Goal: Task Accomplishment & Management: Manage account settings

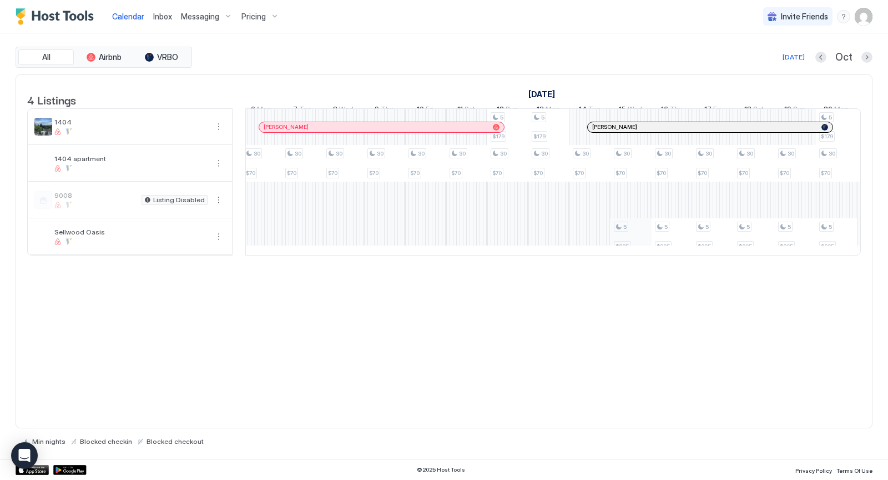
scroll to position [0, 1123]
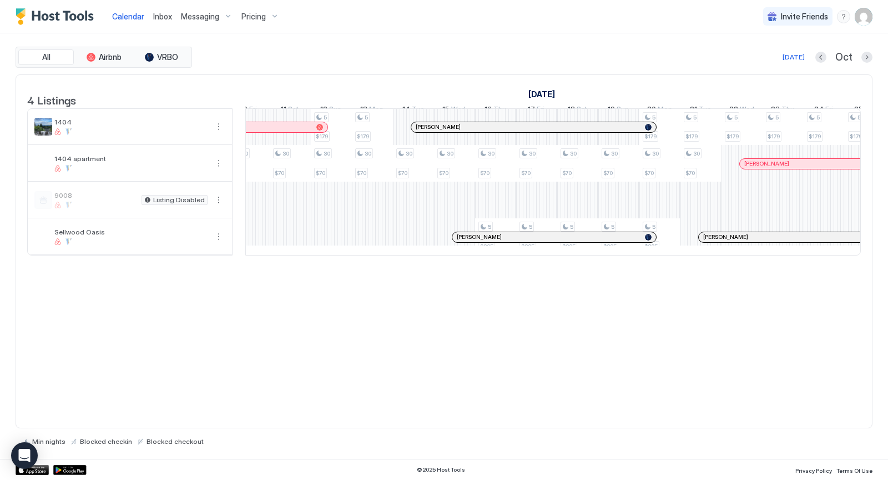
click at [866, 12] on img "User profile" at bounding box center [864, 17] width 18 height 18
click at [767, 58] on span "Settings" at bounding box center [764, 62] width 30 height 10
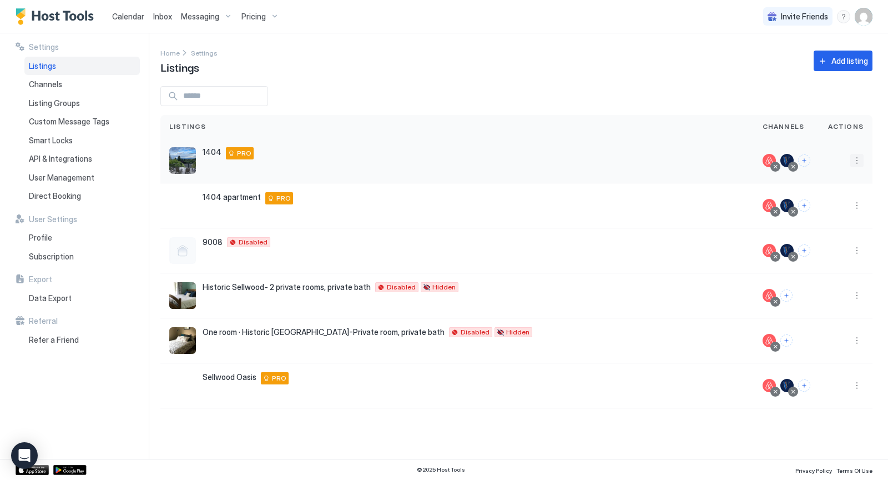
click at [858, 162] on button "More options" at bounding box center [857, 160] width 13 height 13
click at [824, 212] on span "Listing Settings" at bounding box center [832, 211] width 49 height 8
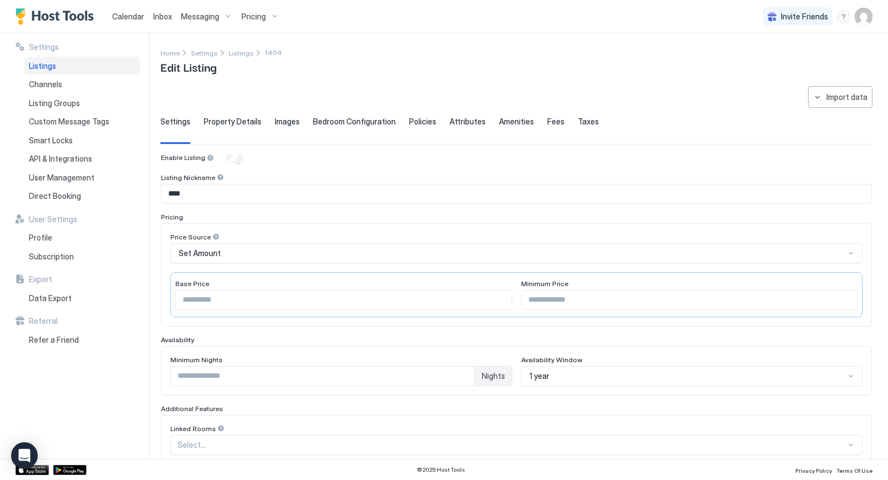
click at [418, 120] on span "Policies" at bounding box center [422, 122] width 27 height 10
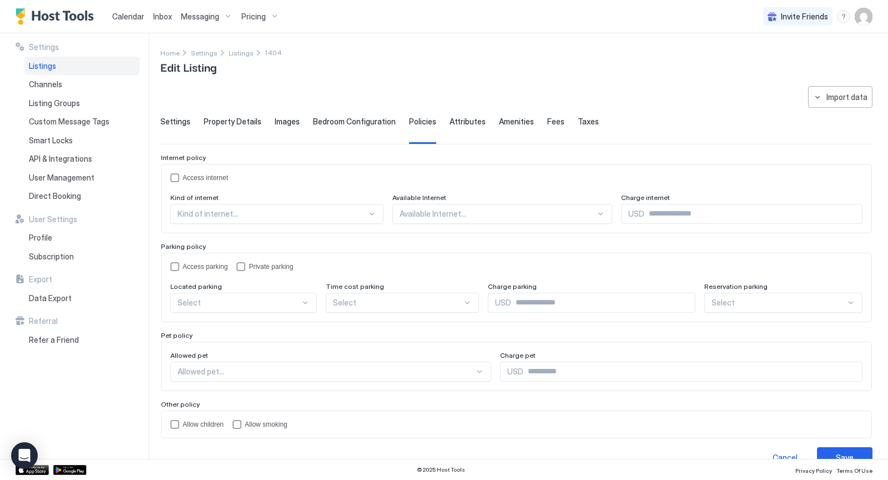
click at [458, 120] on span "Attributes" at bounding box center [468, 122] width 36 height 10
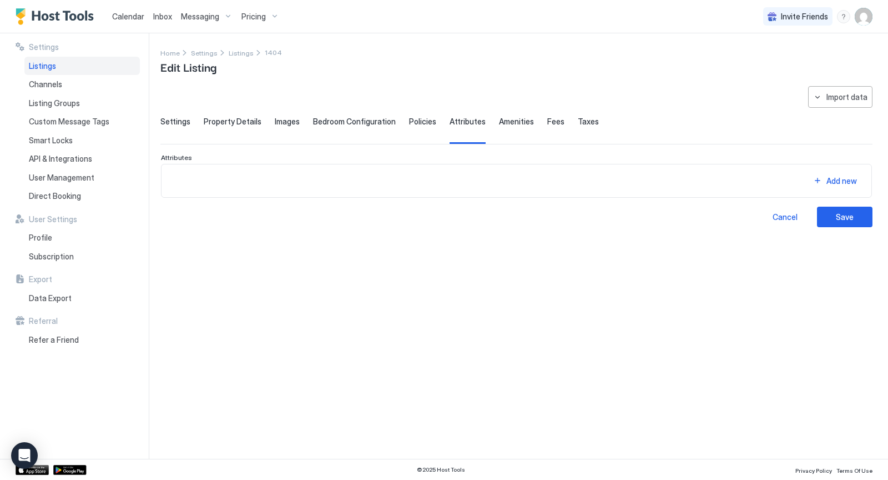
click at [506, 123] on span "Amenities" at bounding box center [516, 122] width 35 height 10
click at [229, 120] on span "Property Details" at bounding box center [233, 122] width 58 height 10
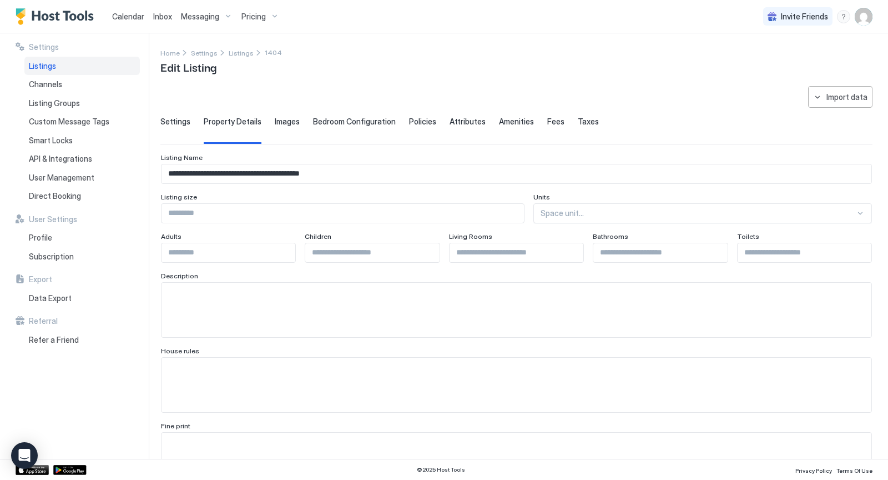
click at [271, 55] on span "1404" at bounding box center [273, 52] width 17 height 8
click at [237, 53] on span "Listings" at bounding box center [241, 53] width 25 height 8
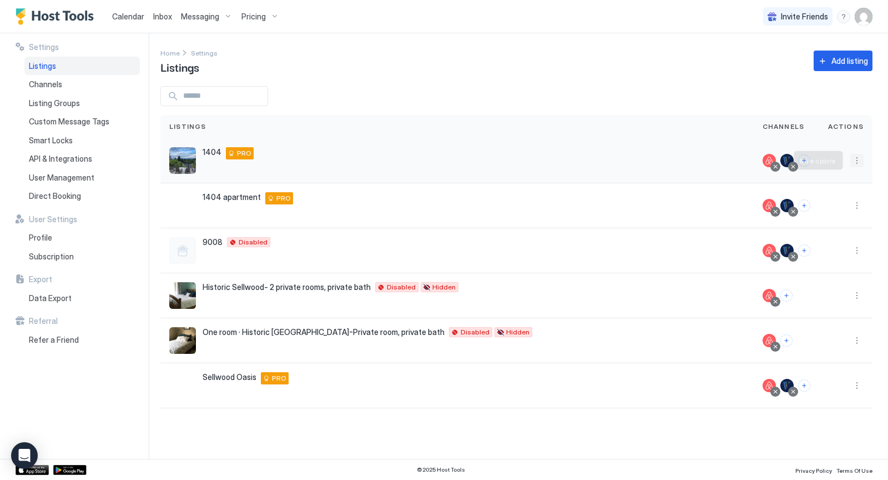
click at [859, 158] on button "More options" at bounding box center [857, 160] width 13 height 13
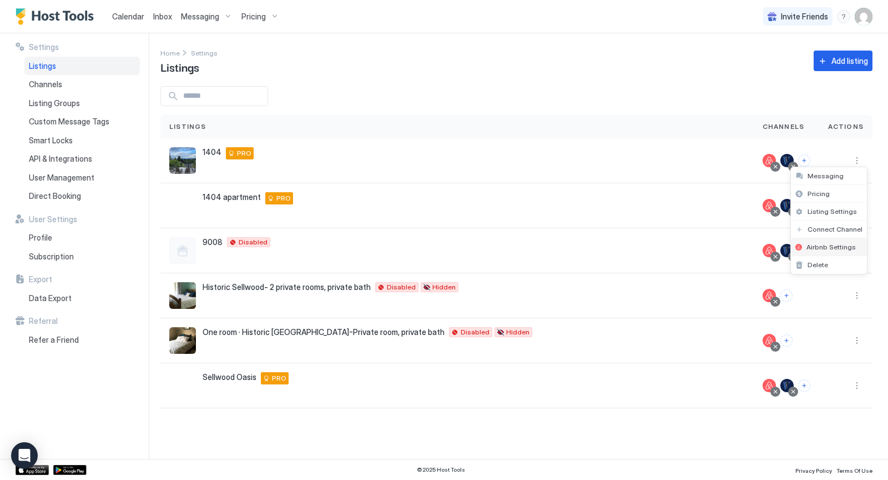
click at [835, 245] on span "Airbnb Settings" at bounding box center [831, 247] width 49 height 8
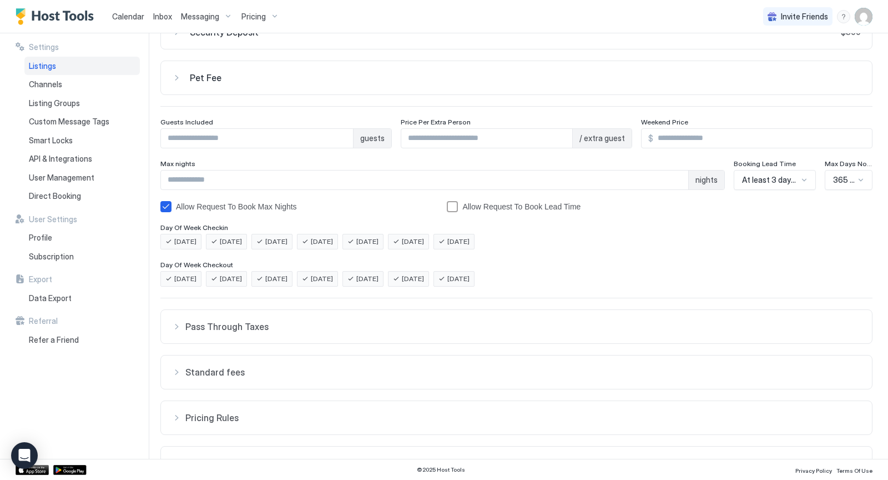
scroll to position [134, 0]
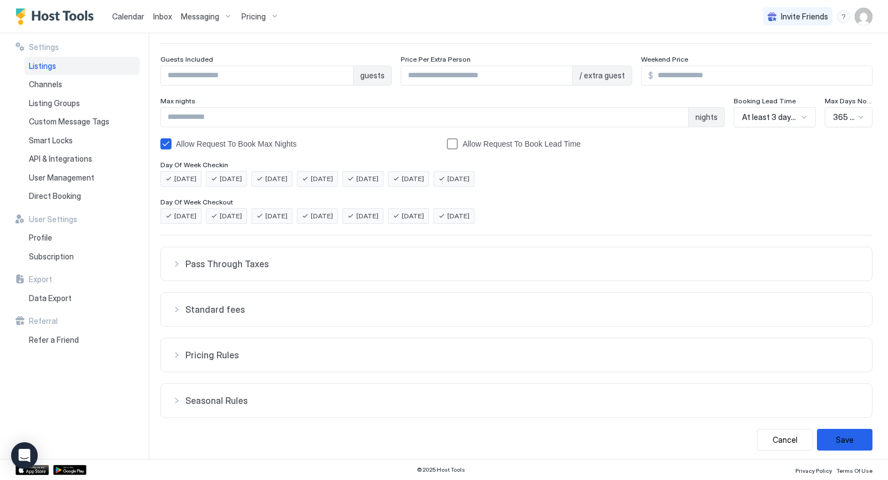
click at [177, 353] on div "Pricing Rules" at bounding box center [516, 354] width 689 height 11
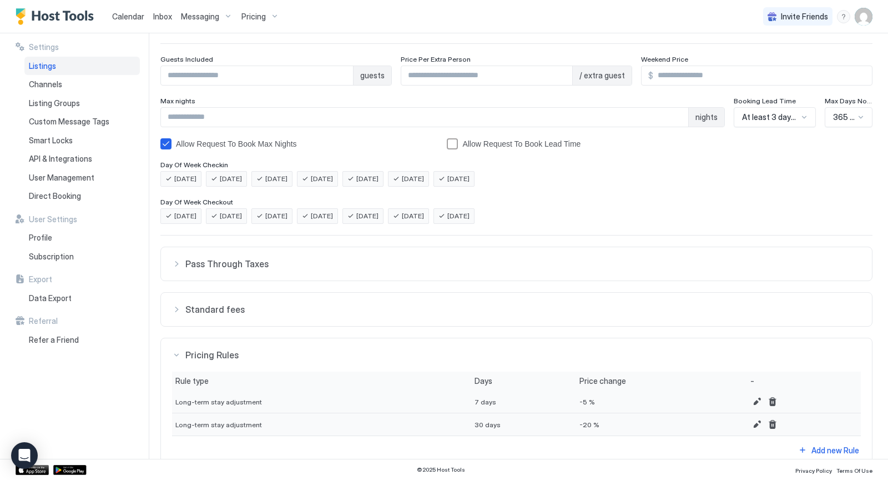
click at [128, 13] on span "Calendar" at bounding box center [128, 16] width 32 height 9
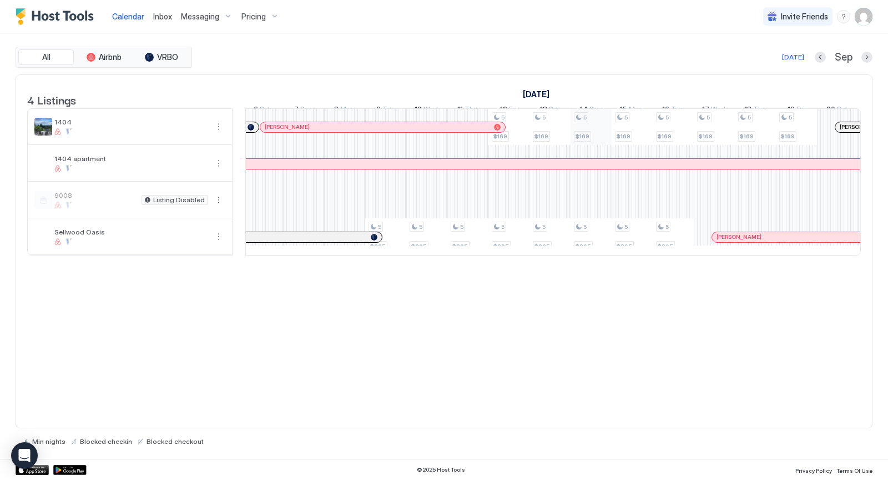
scroll to position [0, 723]
